Goal: Task Accomplishment & Management: Manage account settings

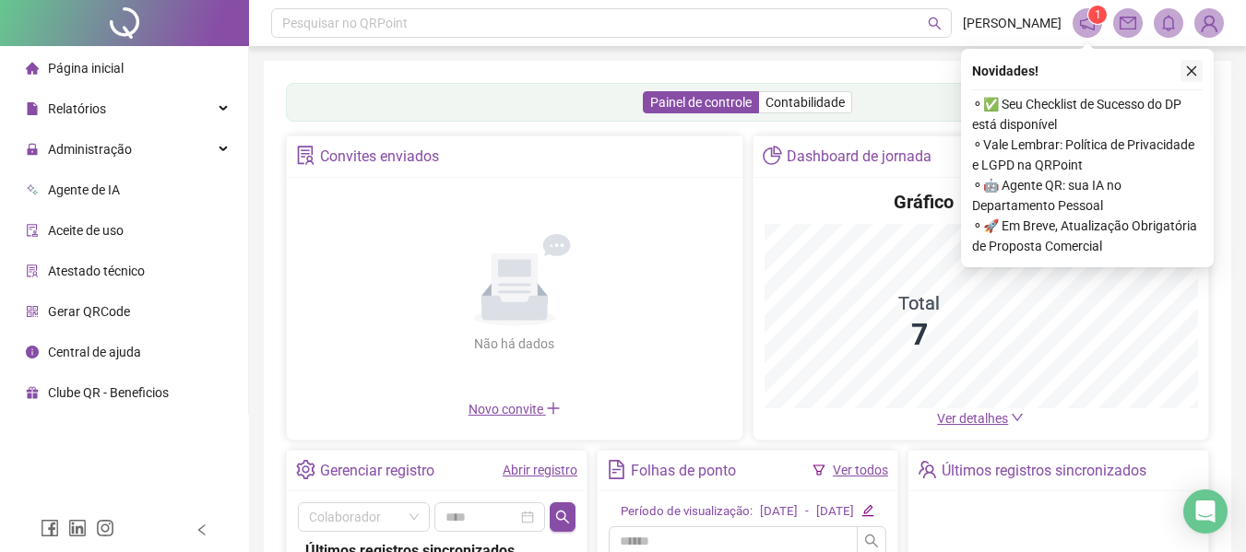
click at [1190, 65] on icon "close" at bounding box center [1191, 71] width 13 height 13
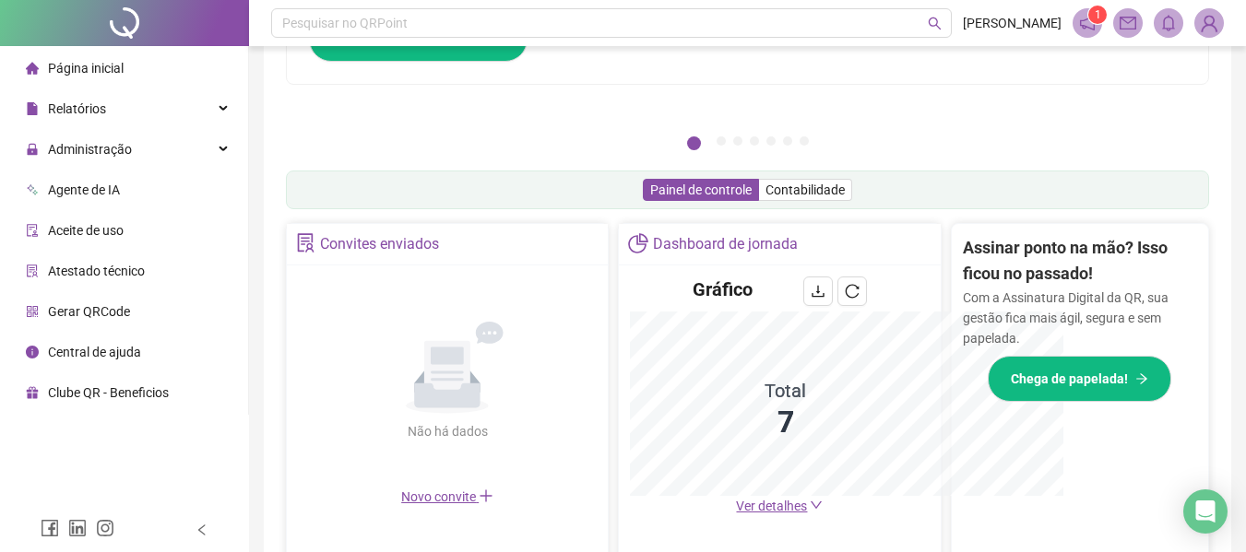
scroll to position [549, 0]
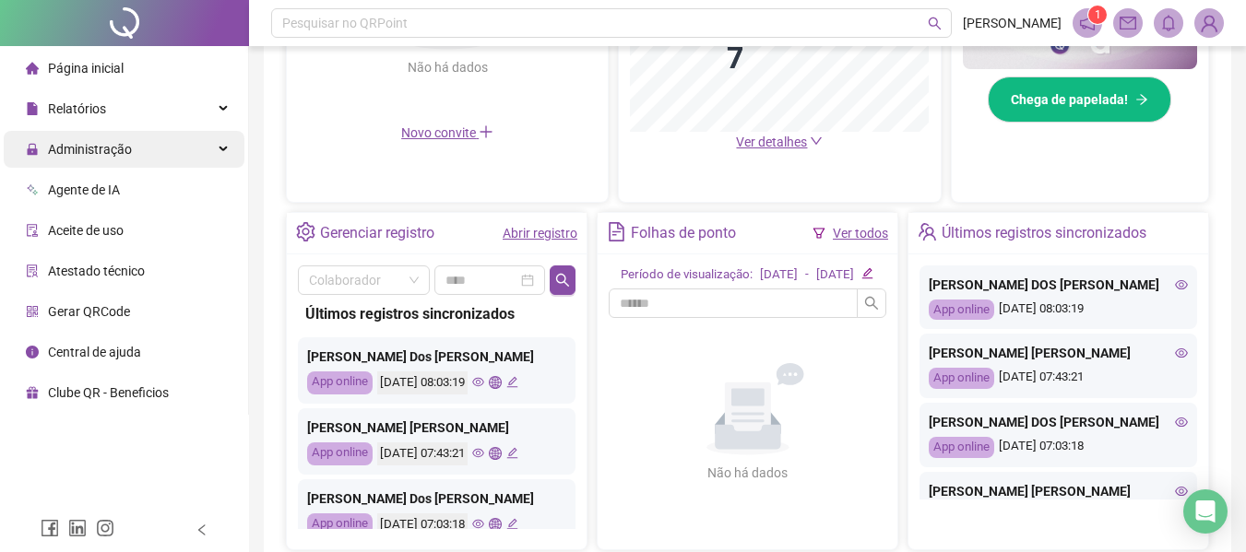
click at [121, 152] on span "Administração" at bounding box center [90, 149] width 84 height 15
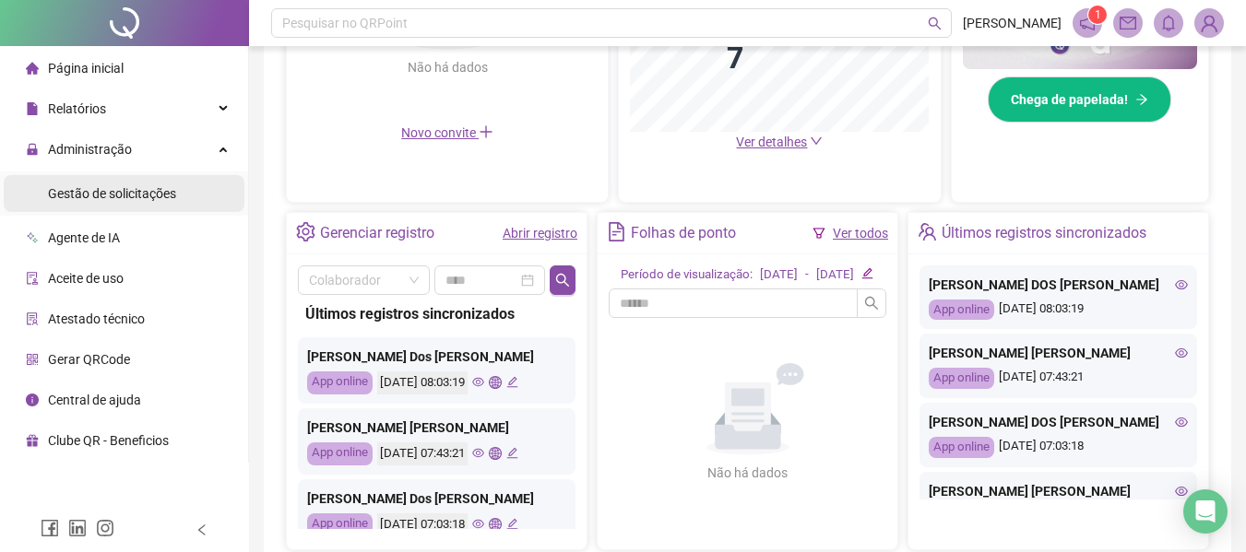
click at [151, 204] on div "Gestão de solicitações" at bounding box center [112, 193] width 128 height 37
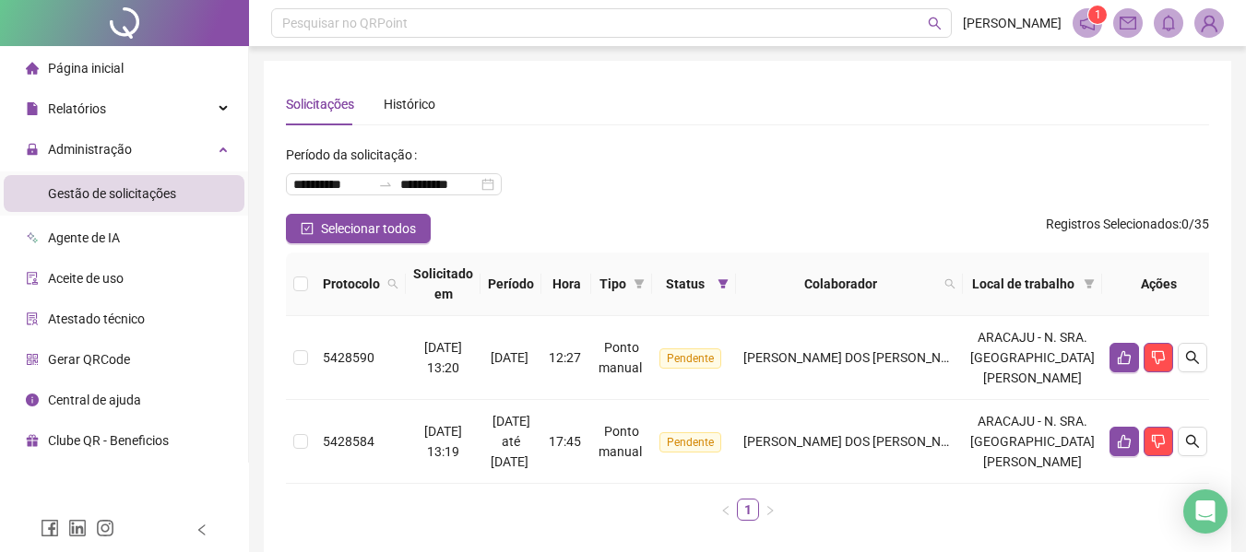
click at [94, 67] on span "Página inicial" at bounding box center [86, 68] width 76 height 15
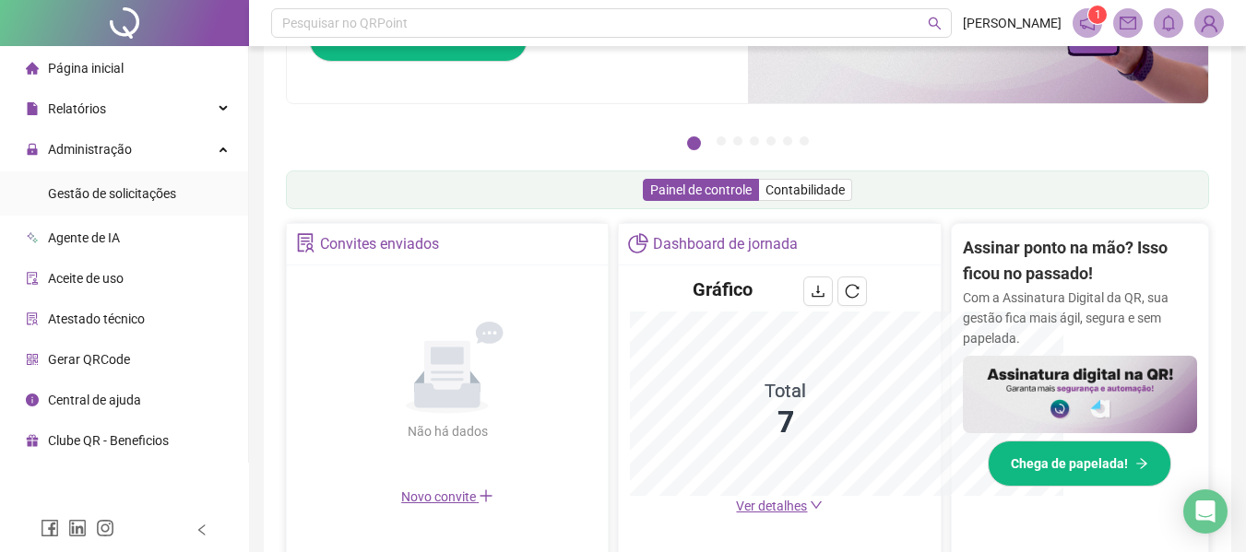
scroll to position [456, 0]
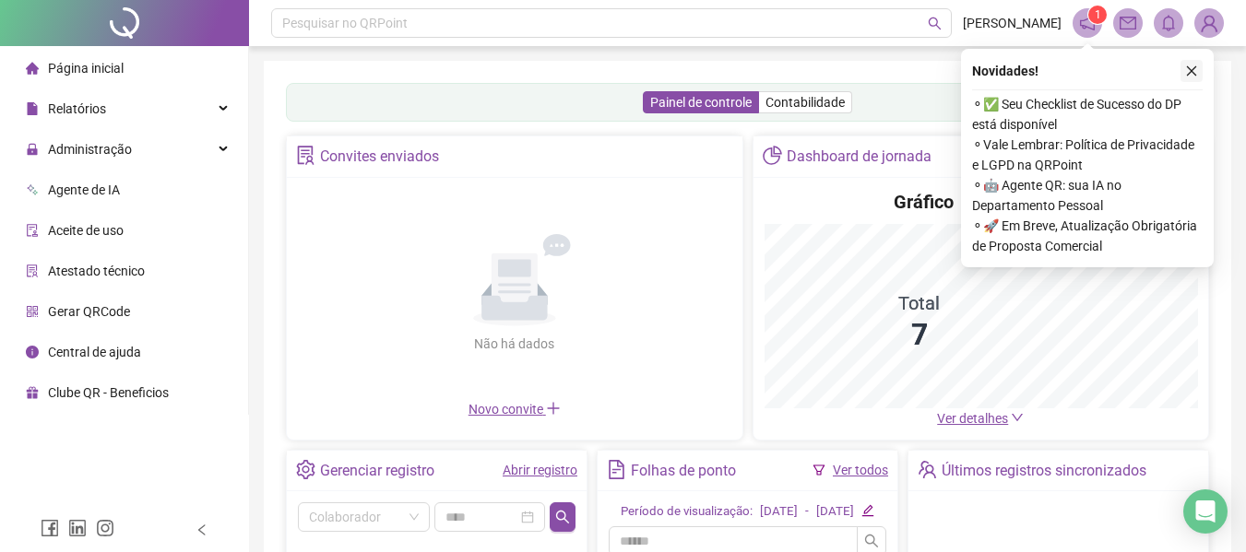
click at [1198, 70] on button "button" at bounding box center [1191, 71] width 22 height 22
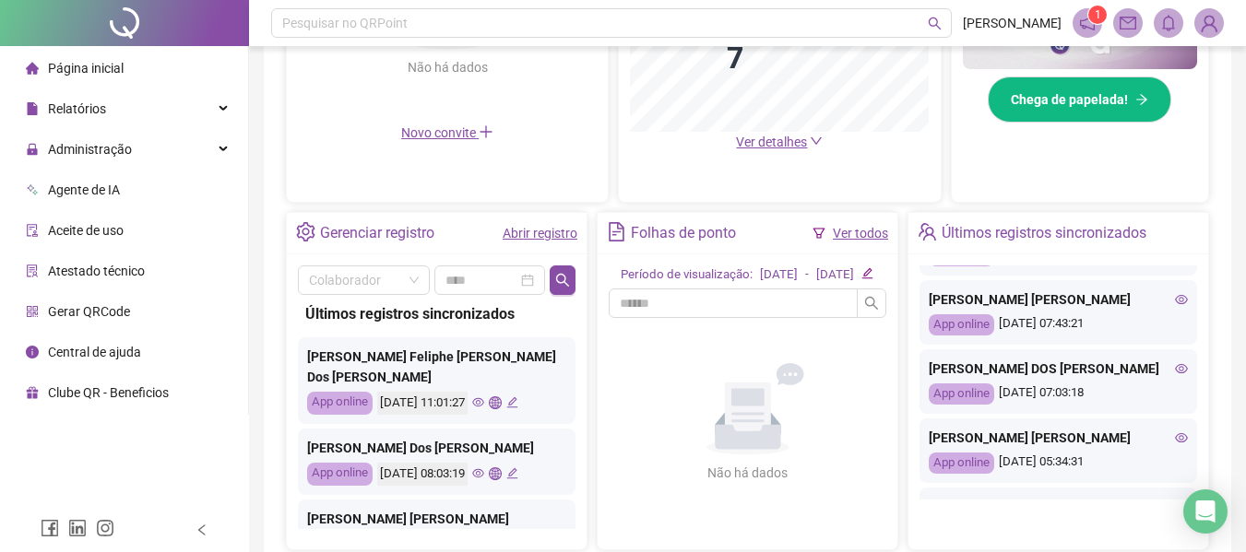
scroll to position [184, 0]
